Goal: Transaction & Acquisition: Download file/media

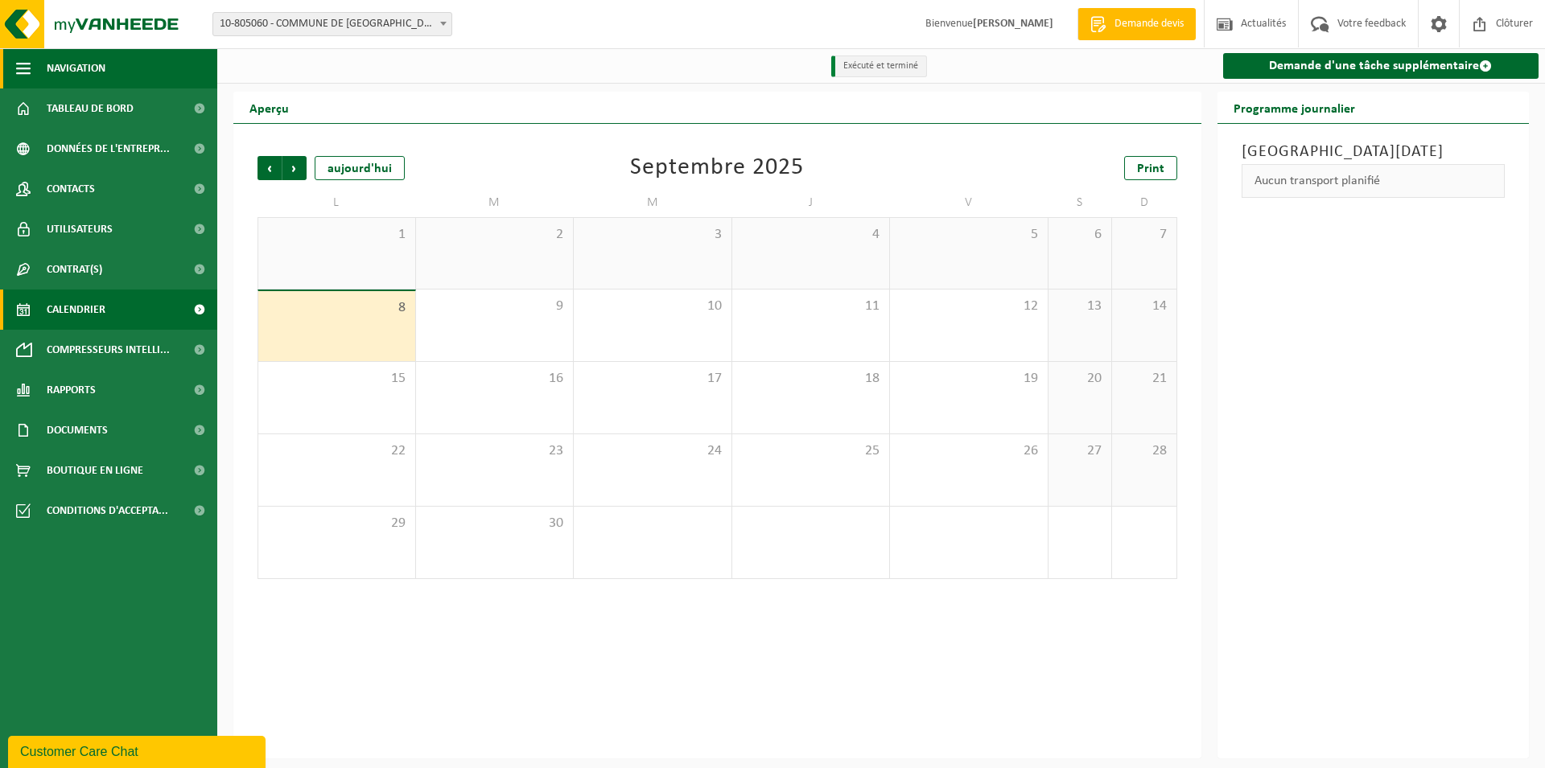
click at [92, 61] on span "Navigation" at bounding box center [76, 68] width 59 height 40
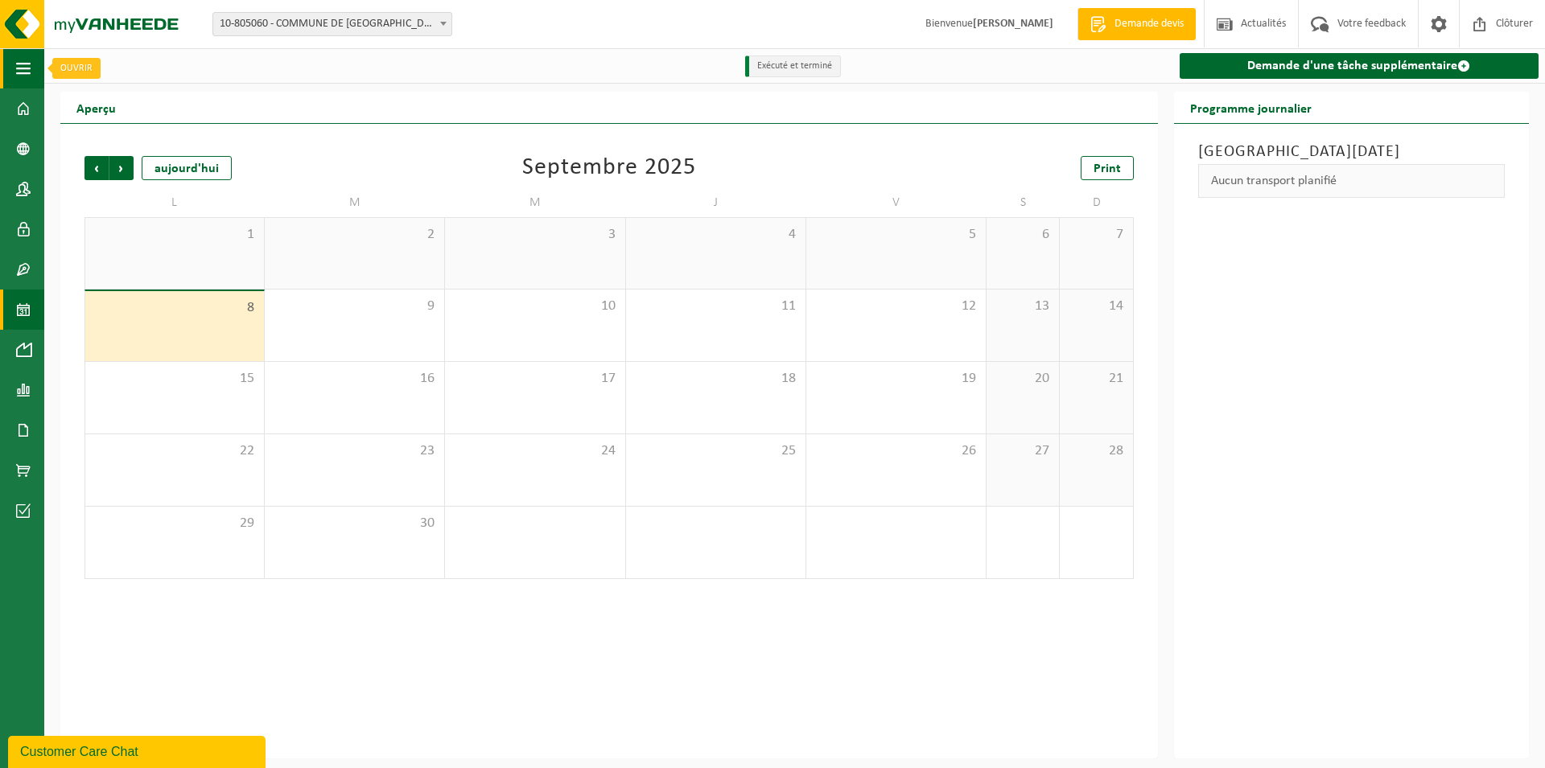
click at [23, 66] on span "button" at bounding box center [23, 68] width 14 height 40
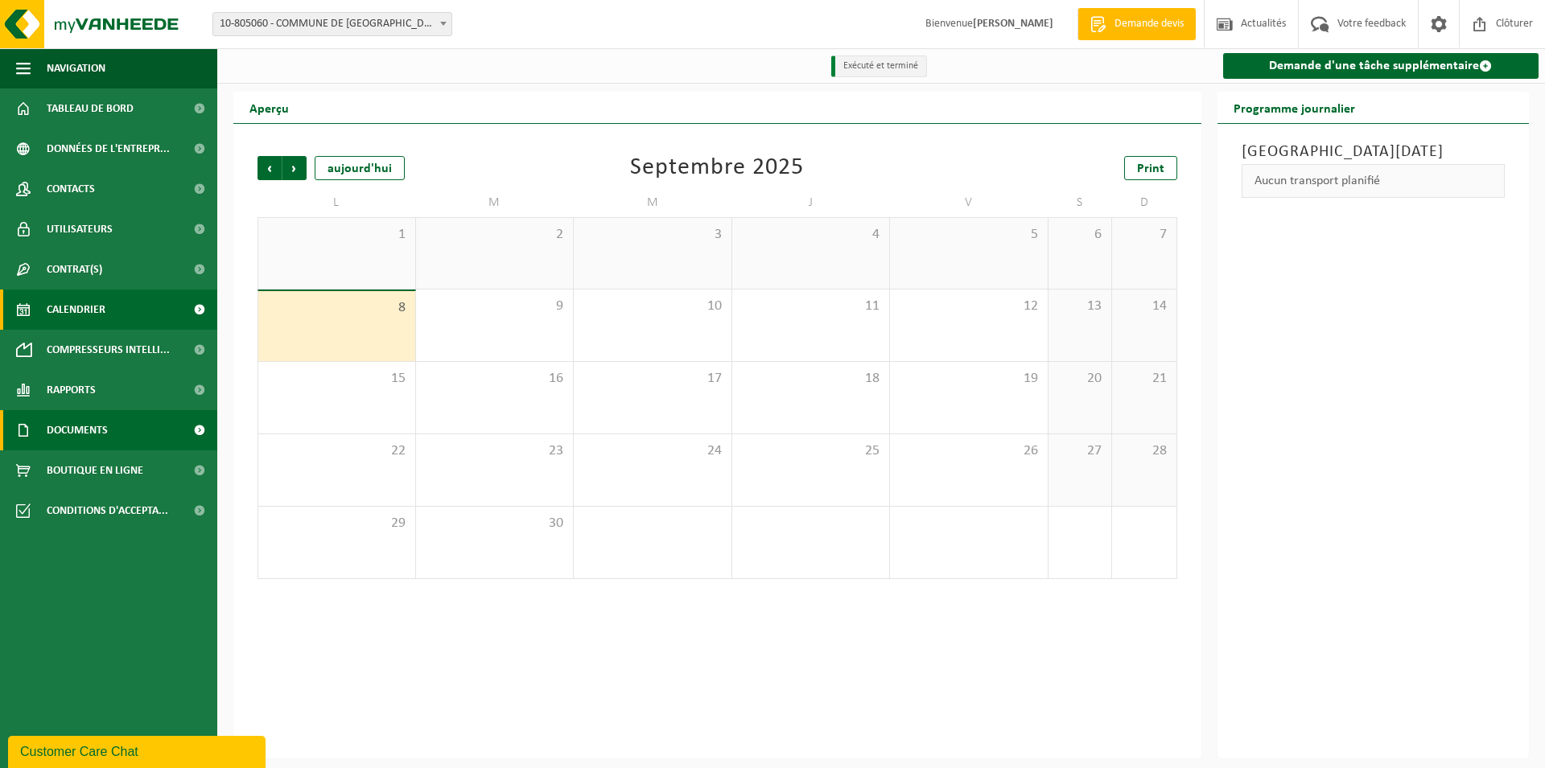
click at [71, 424] on span "Documents" at bounding box center [77, 430] width 61 height 40
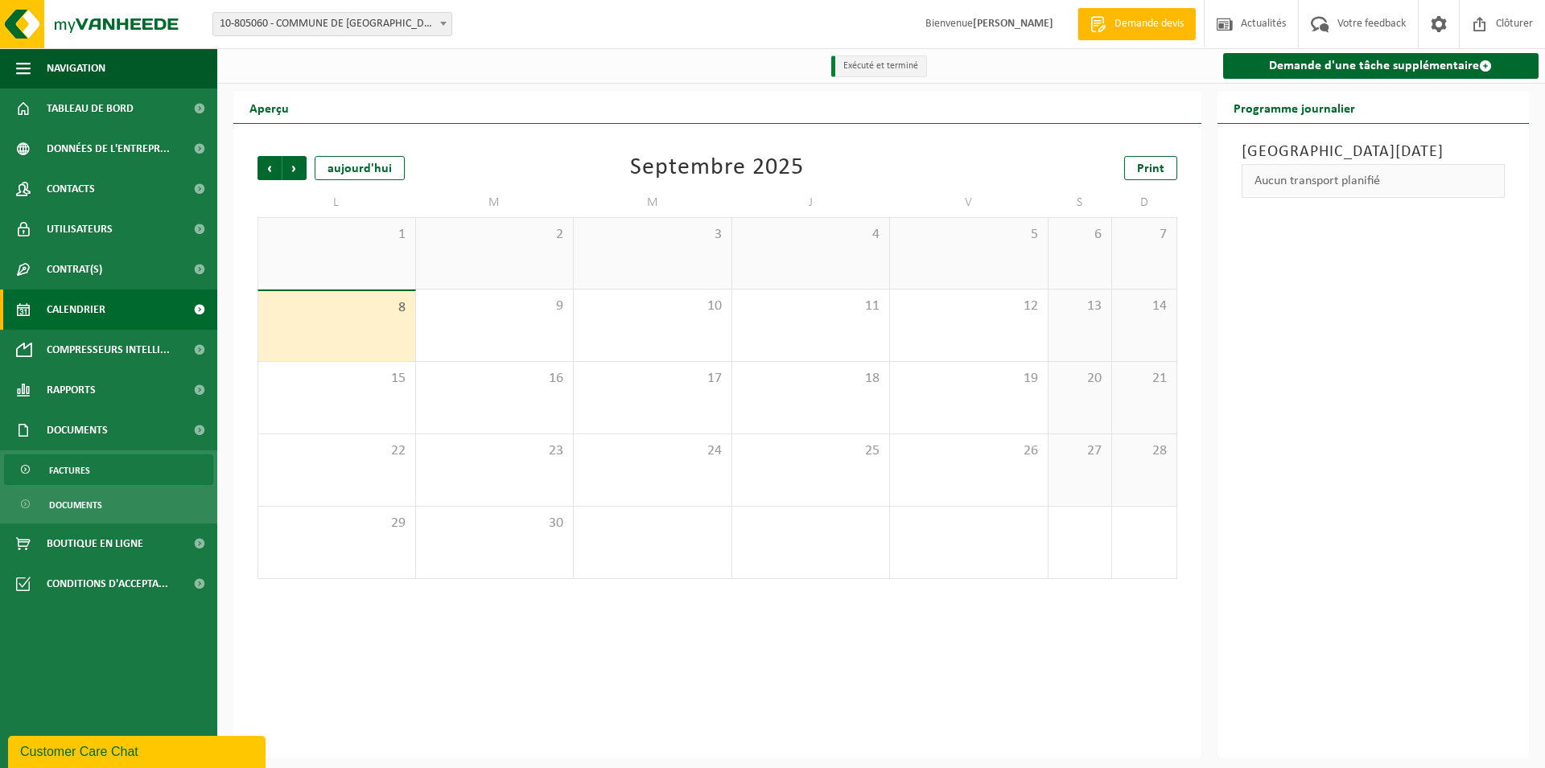
click at [75, 466] on span "Factures" at bounding box center [69, 470] width 41 height 31
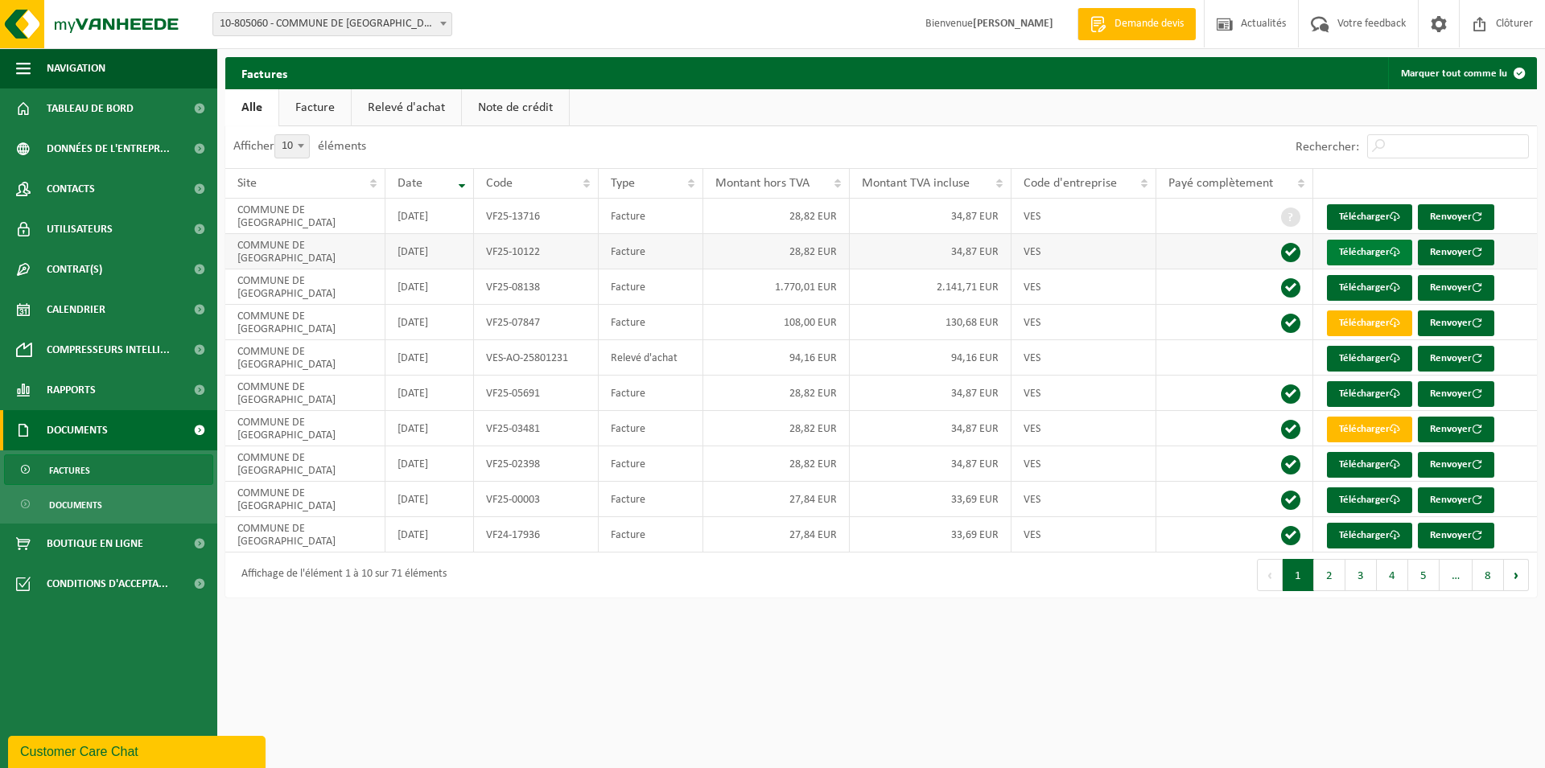
click at [1359, 251] on link "Télécharger" at bounding box center [1369, 253] width 85 height 26
click at [1376, 220] on link "Télécharger" at bounding box center [1369, 217] width 85 height 26
